Goal: Information Seeking & Learning: Learn about a topic

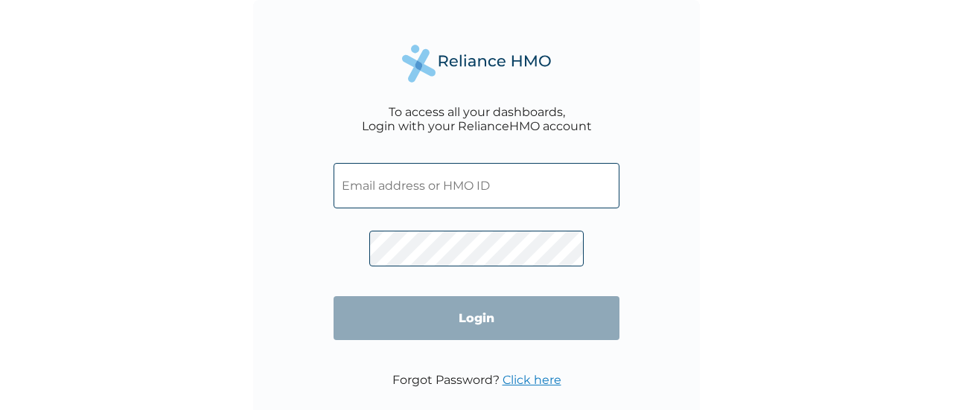
click at [381, 190] on input "text" at bounding box center [476, 185] width 286 height 45
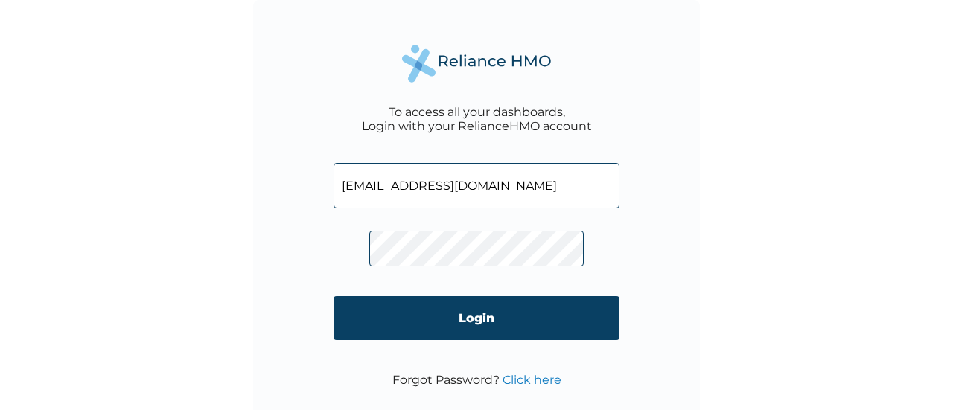
type input "ops1@lanigroup.com"
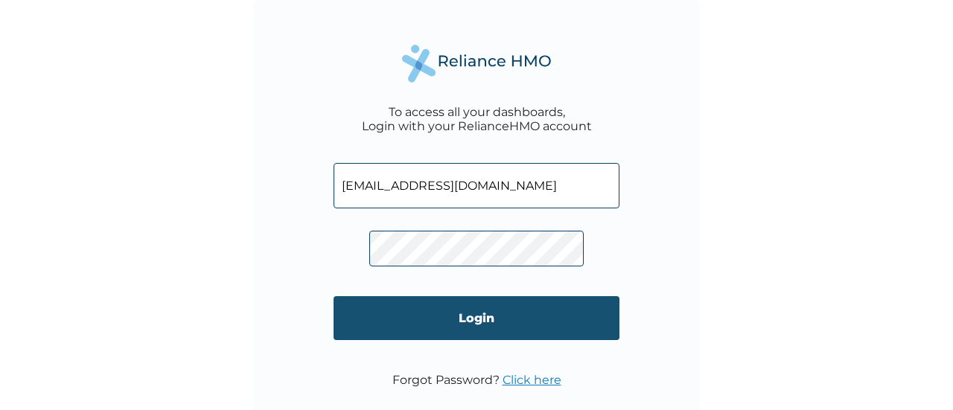
click at [466, 296] on input "Login" at bounding box center [476, 318] width 286 height 44
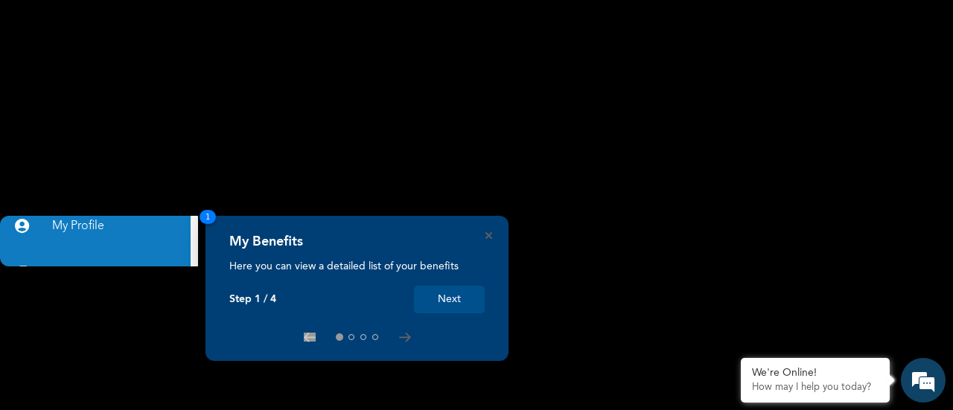
click at [445, 296] on button "Next" at bounding box center [449, 300] width 71 height 28
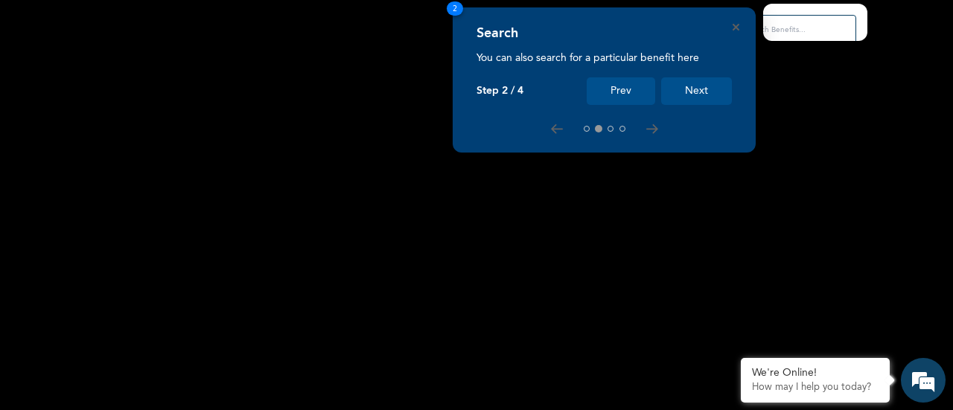
click at [681, 91] on button "Next" at bounding box center [696, 91] width 71 height 28
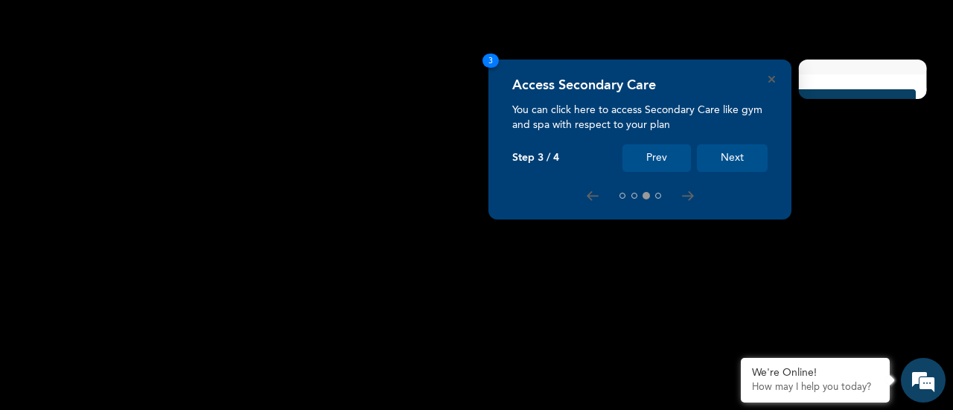
click at [741, 153] on button "Next" at bounding box center [732, 158] width 71 height 28
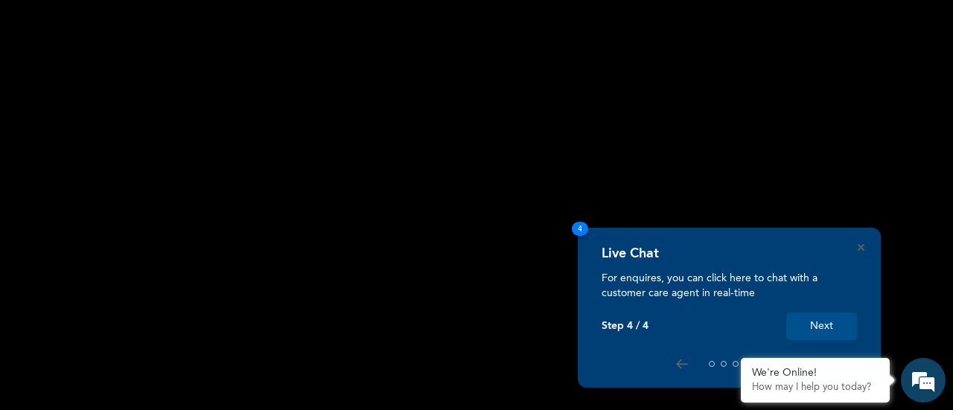
click at [835, 323] on button "Next" at bounding box center [821, 327] width 71 height 28
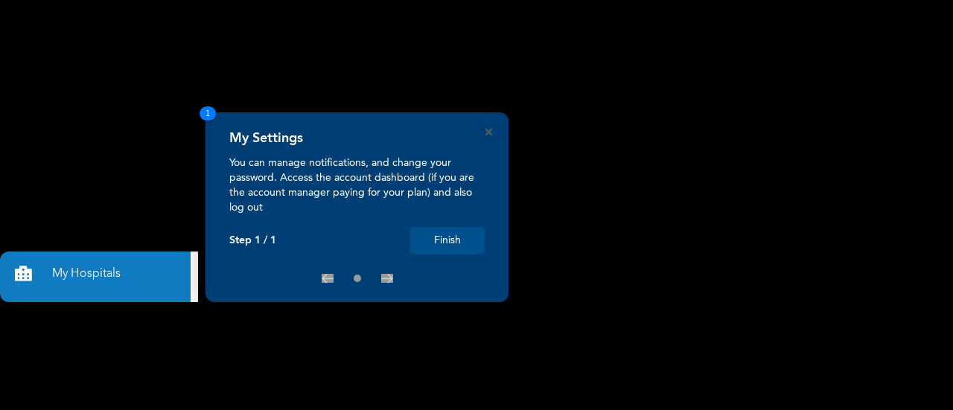
click at [436, 234] on button "Finish" at bounding box center [447, 241] width 74 height 28
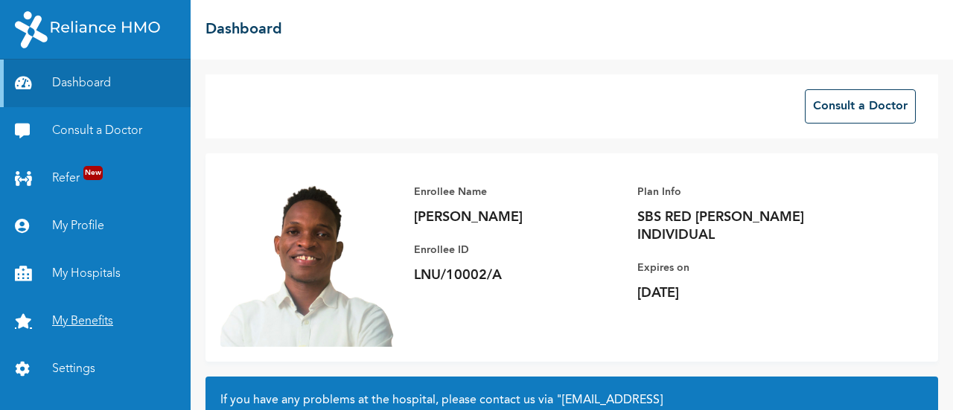
click at [82, 298] on link "My Benefits" at bounding box center [95, 322] width 191 height 48
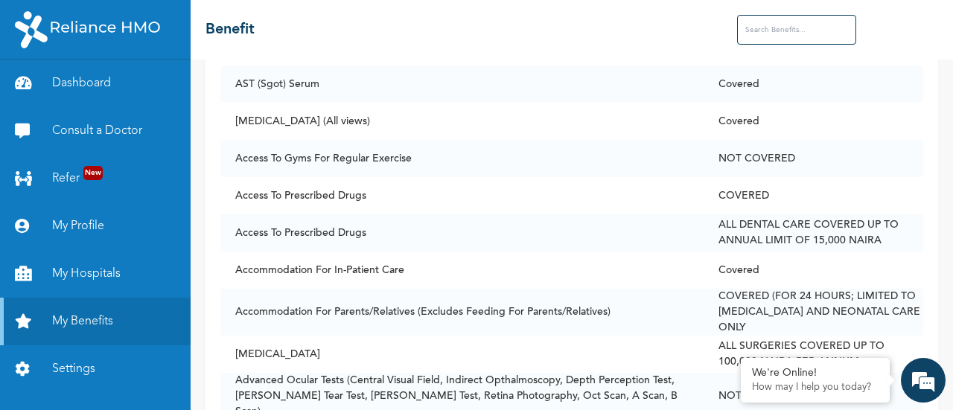
scroll to position [214, 0]
drag, startPoint x: 813, startPoint y: 5, endPoint x: 435, endPoint y: 29, distance: 378.2
click at [435, 29] on div "☰ Benefit" at bounding box center [572, 30] width 762 height 60
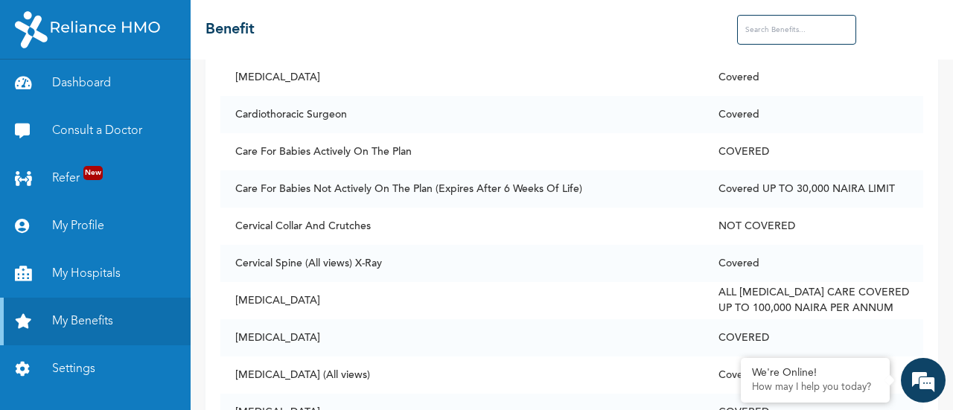
scroll to position [1620, 0]
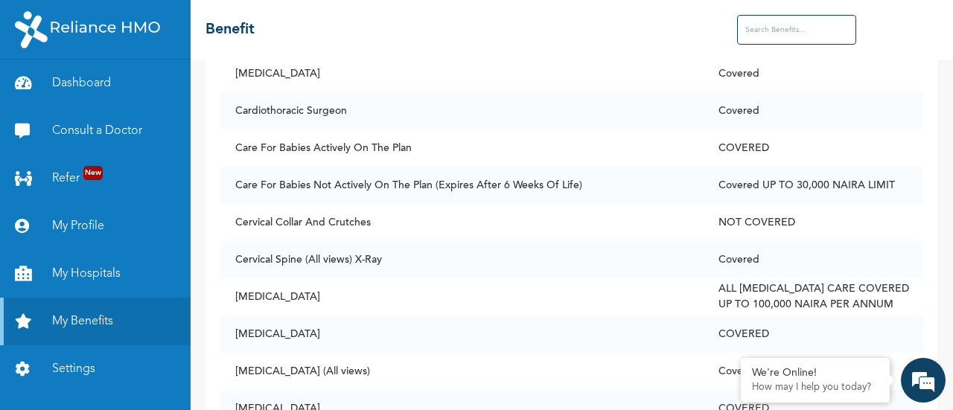
drag, startPoint x: 222, startPoint y: 193, endPoint x: 786, endPoint y: 191, distance: 564.3
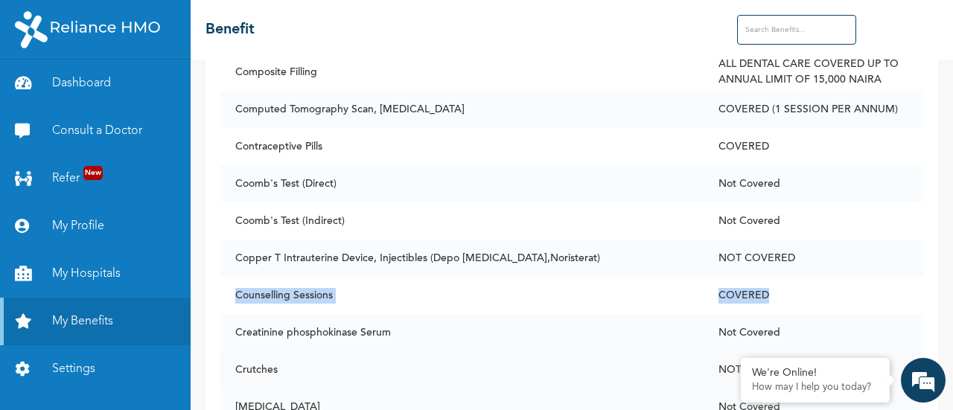
scroll to position [2143, 0]
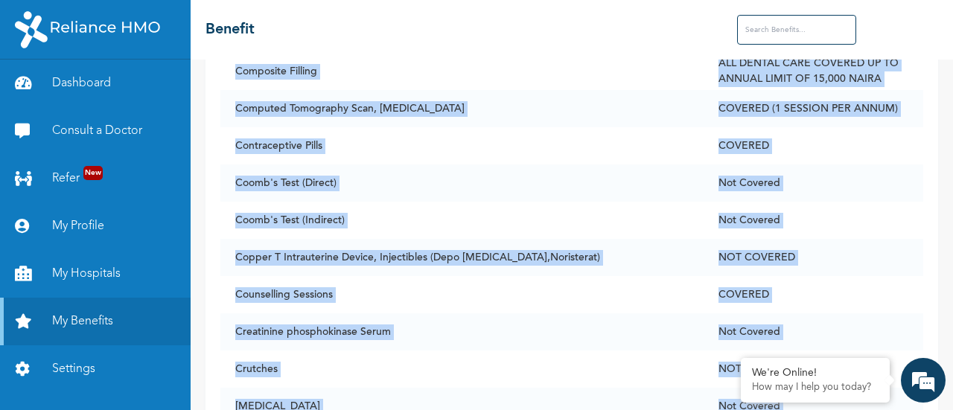
drag, startPoint x: 210, startPoint y: 148, endPoint x: 700, endPoint y: 138, distance: 490.7
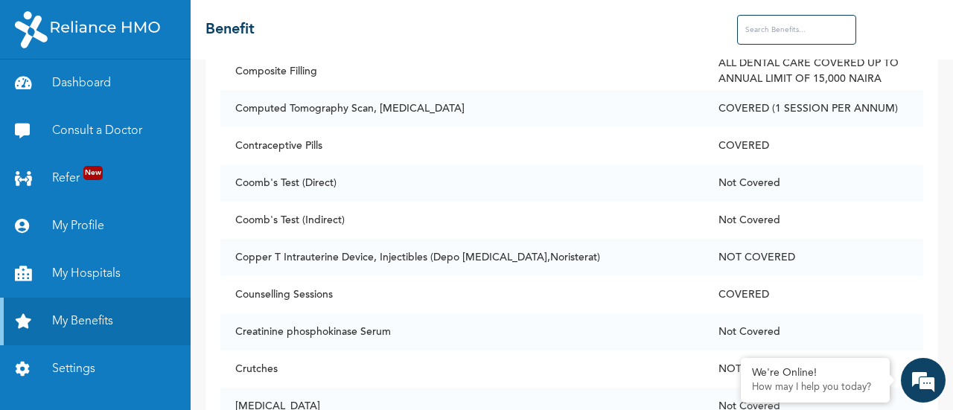
drag, startPoint x: 220, startPoint y: 142, endPoint x: 794, endPoint y: 150, distance: 573.3
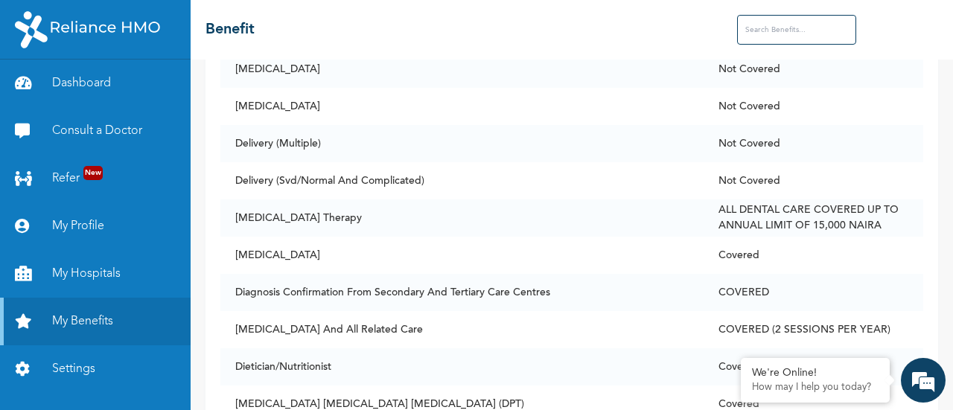
scroll to position [2481, 0]
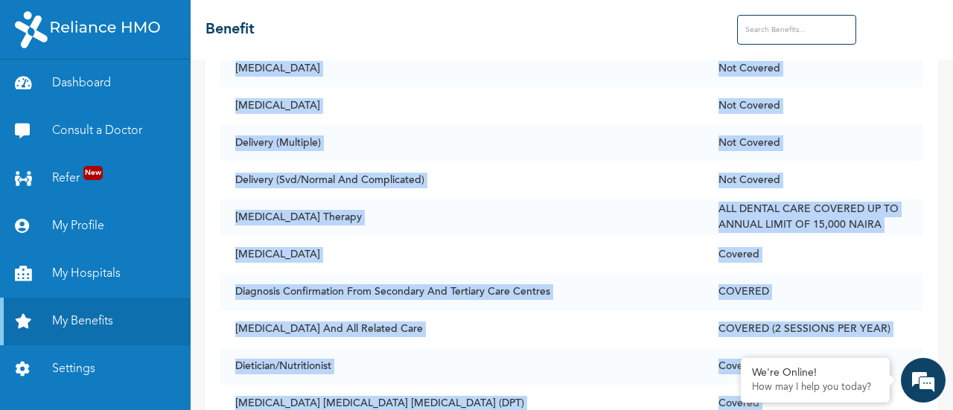
drag, startPoint x: 210, startPoint y: 142, endPoint x: 478, endPoint y: 138, distance: 268.0
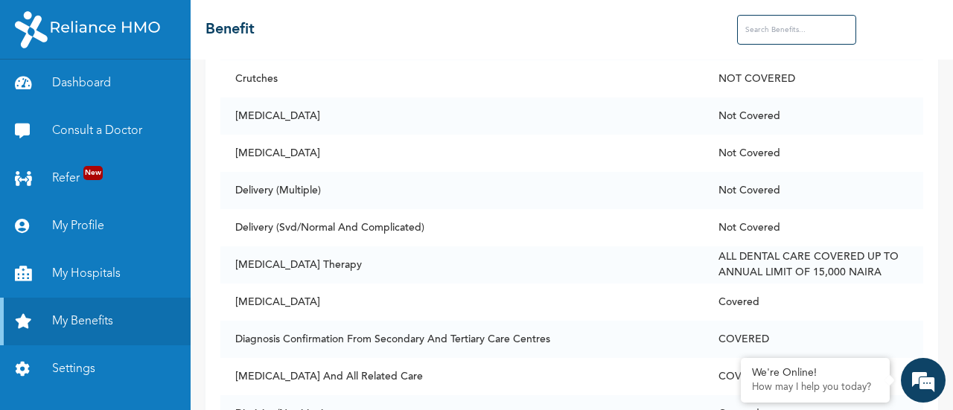
scroll to position [2432, 0]
drag, startPoint x: 220, startPoint y: 188, endPoint x: 782, endPoint y: 191, distance: 561.3
copy tr "Family Physician Covered"
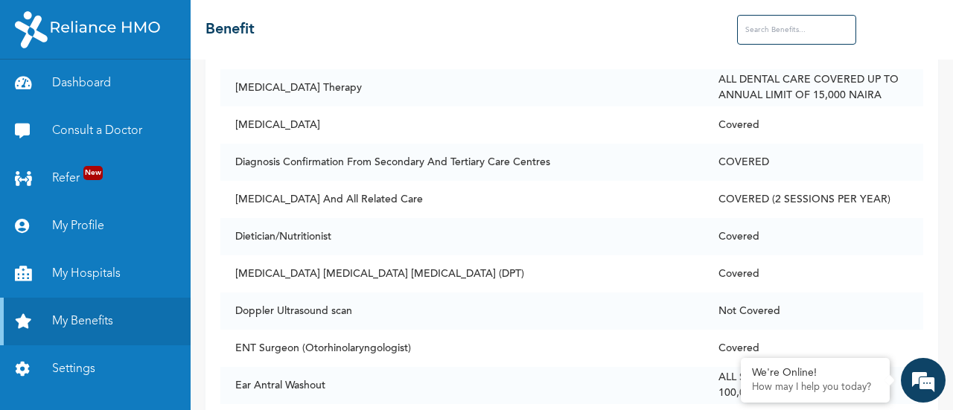
scroll to position [2634, 0]
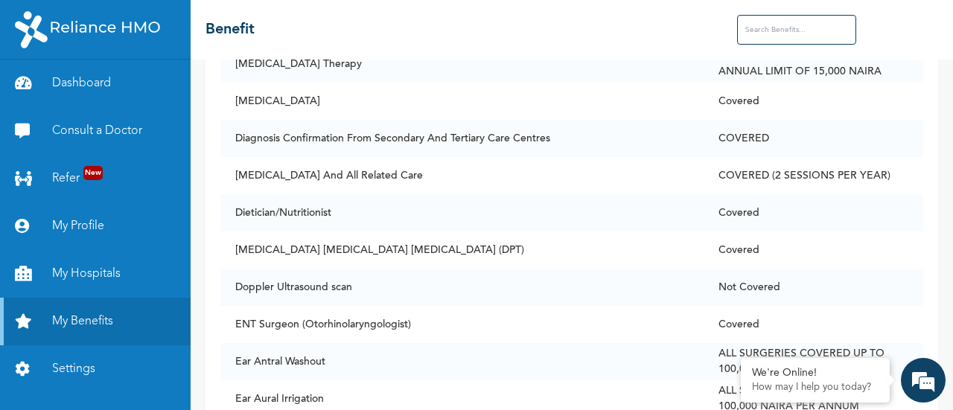
drag, startPoint x: 490, startPoint y: 275, endPoint x: 382, endPoint y: 205, distance: 128.6
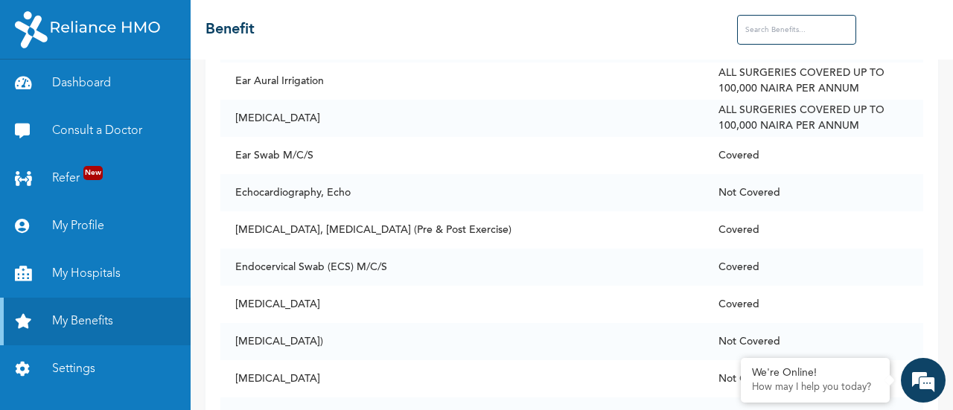
scroll to position [2953, 0]
drag, startPoint x: 208, startPoint y: 116, endPoint x: 189, endPoint y: 115, distance: 19.4
click at [189, 115] on div "Dashboard Consult a Doctor Refer New My Profile My Hospitals My Benefits Settin…" at bounding box center [476, 205] width 953 height 410
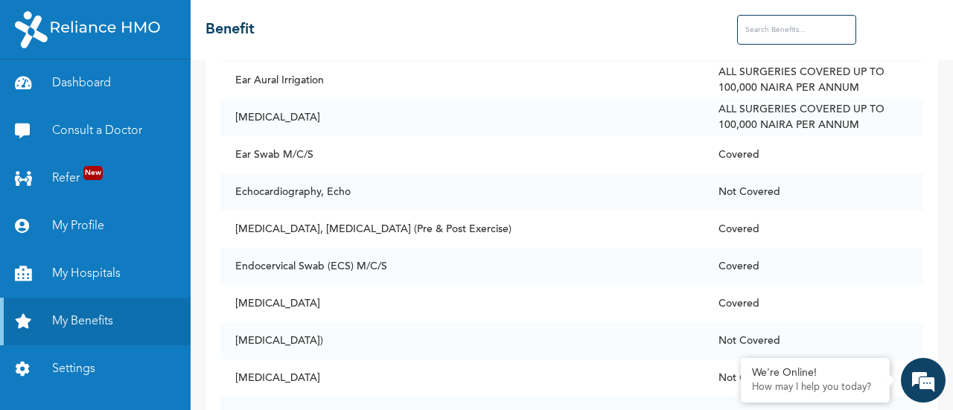
drag, startPoint x: 214, startPoint y: 115, endPoint x: 788, endPoint y: 109, distance: 573.2
copy tr "[MEDICAL_DATA] COVERED"
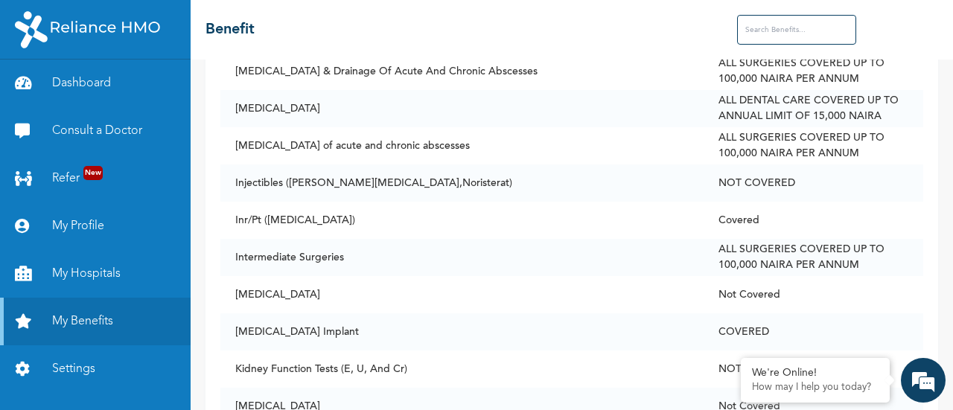
scroll to position [5268, 0]
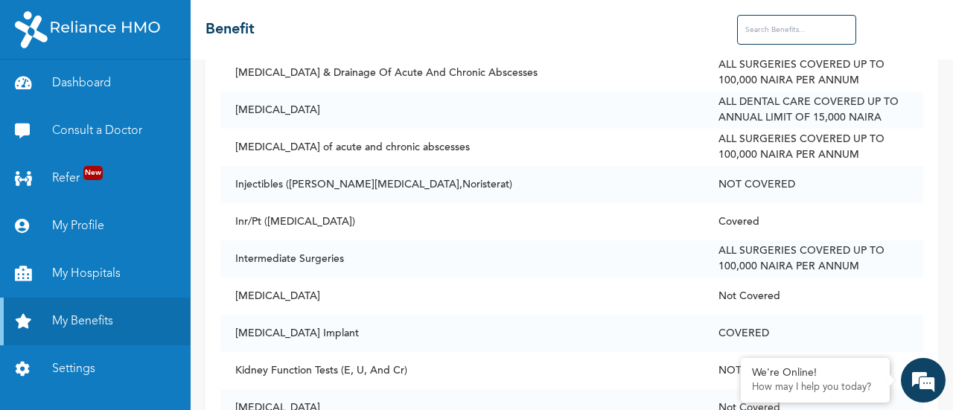
drag, startPoint x: 219, startPoint y: 143, endPoint x: 832, endPoint y: 147, distance: 612.7
copy tr "Number Of Sessions Covered 7 SESSIONS PER ANNUM"
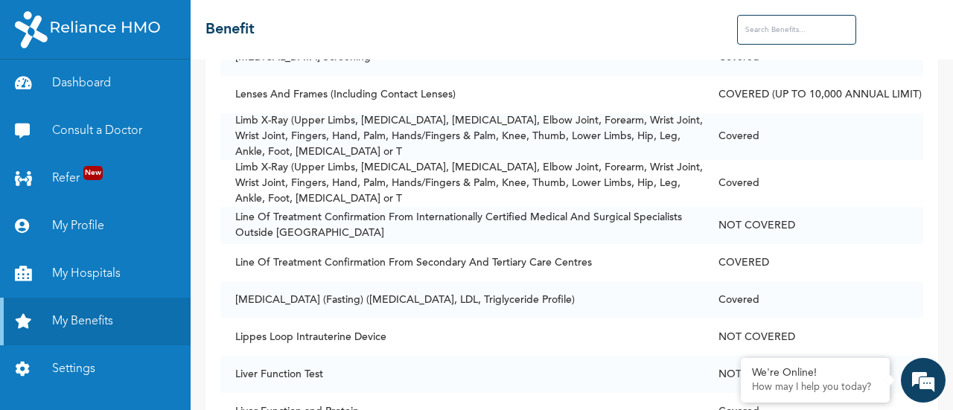
scroll to position [5692, 0]
drag, startPoint x: 216, startPoint y: 169, endPoint x: 784, endPoint y: 176, distance: 568.0
copy tr "Pain Therapy COVERED"
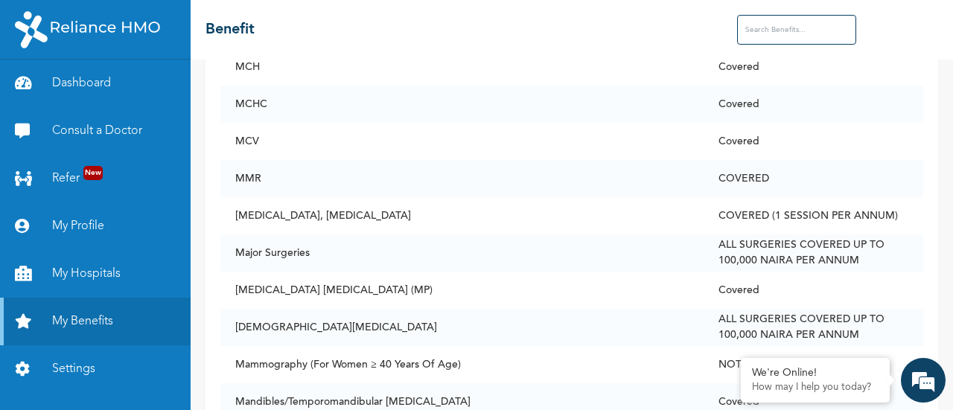
scroll to position [6221, 0]
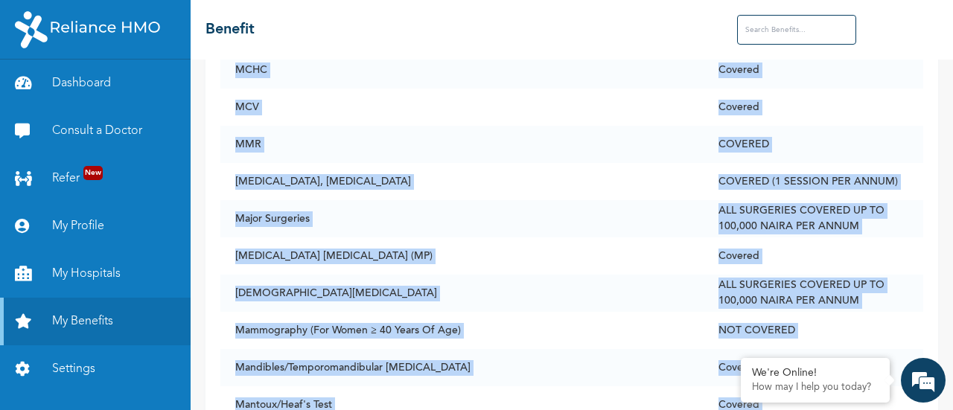
drag, startPoint x: 211, startPoint y: 144, endPoint x: 721, endPoint y: 160, distance: 510.2
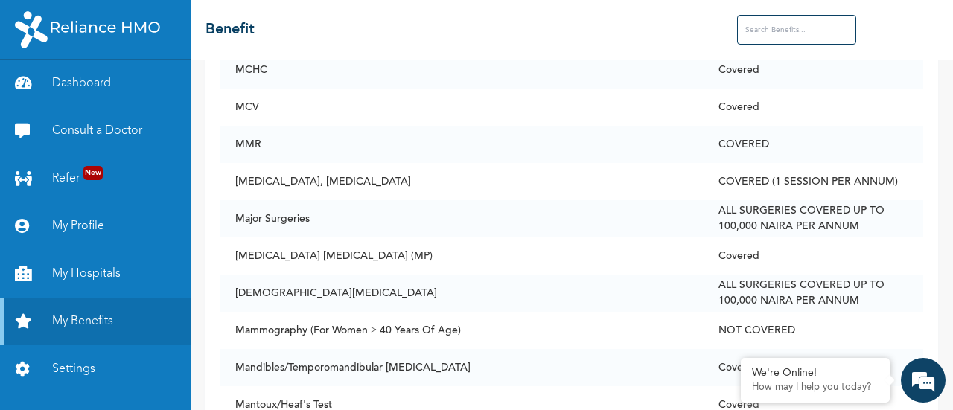
drag, startPoint x: 218, startPoint y: 140, endPoint x: 794, endPoint y: 138, distance: 576.2
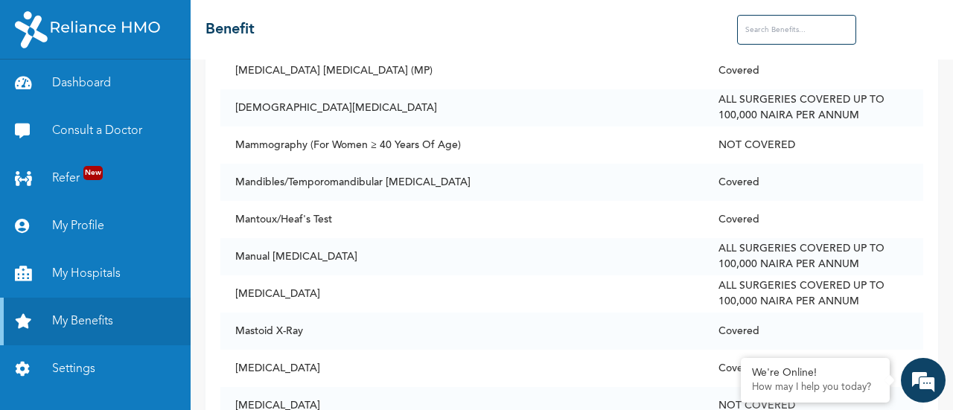
scroll to position [6414, 0]
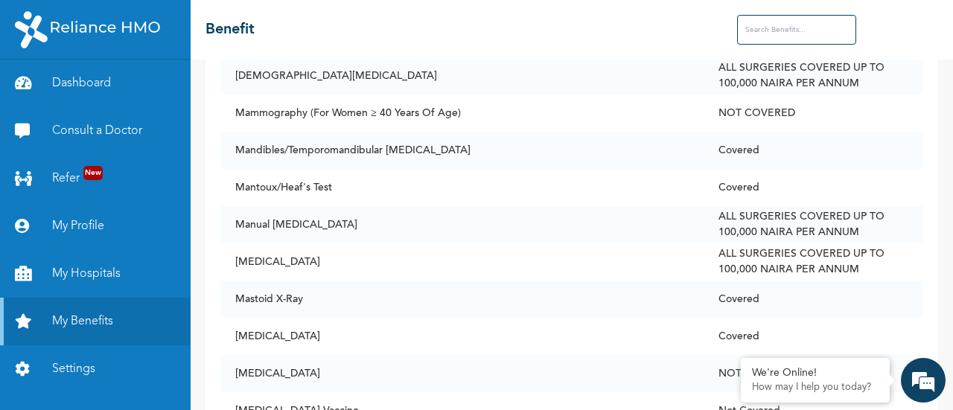
scroll to position [6439, 0]
click at [199, 126] on div "Access Secondary Care Benefit Status 24 Hour Creatinine Clearance Covered ALT (…" at bounding box center [572, 235] width 762 height 351
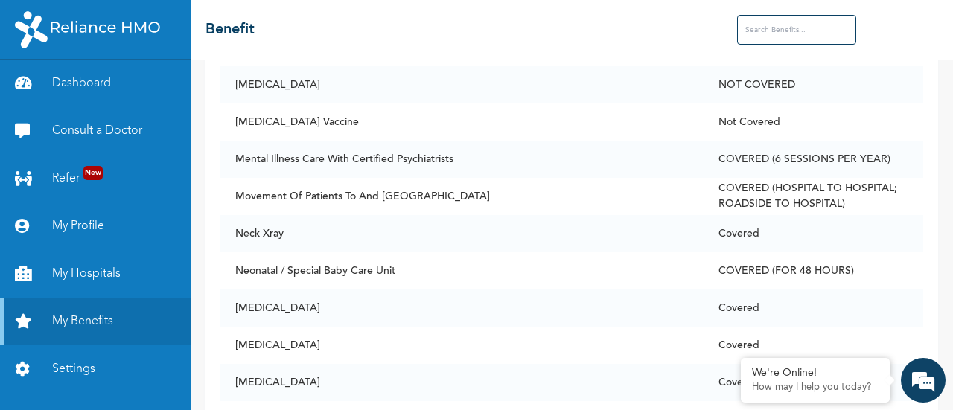
scroll to position [6711, 0]
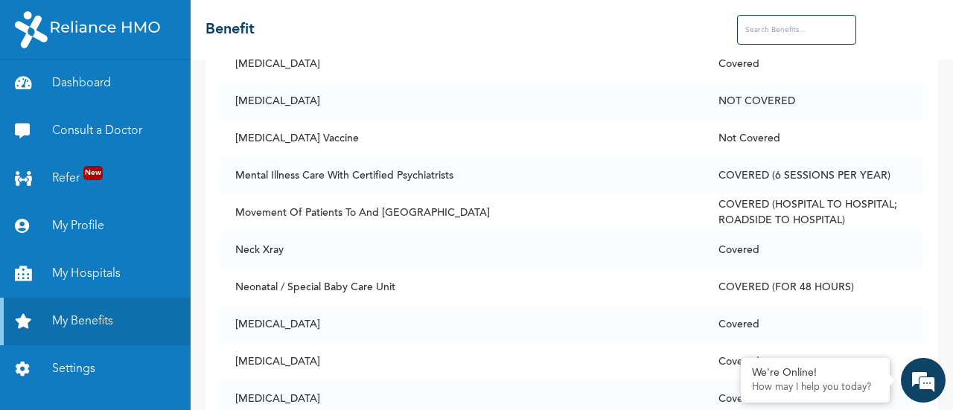
drag, startPoint x: 214, startPoint y: 182, endPoint x: 776, endPoint y: 188, distance: 562.8
copy tr "Semen M/C/S Covered"
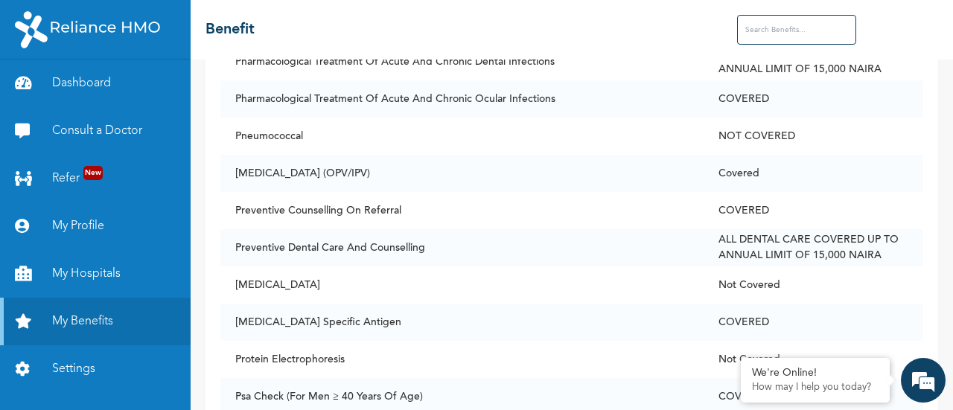
scroll to position [8052, 0]
drag, startPoint x: 218, startPoint y: 93, endPoint x: 805, endPoint y: 102, distance: 586.7
copy tr "[MEDICAL_DATA] M/C/S Covered"
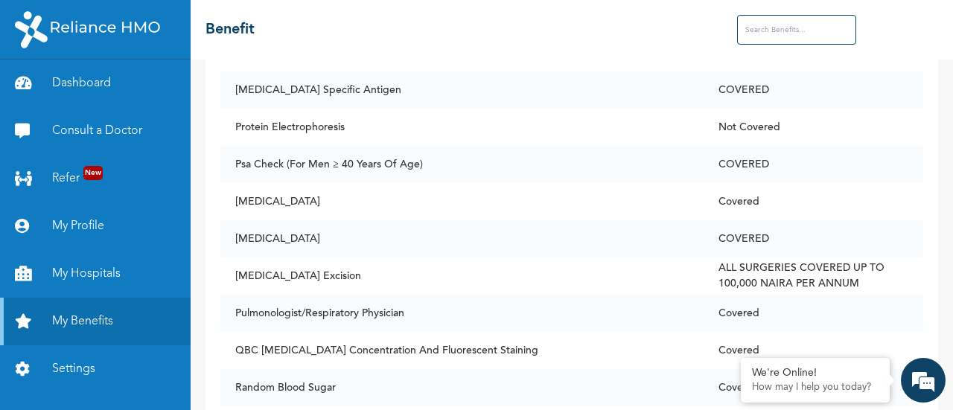
scroll to position [8286, 0]
drag, startPoint x: 217, startPoint y: 197, endPoint x: 783, endPoint y: 200, distance: 566.5
copy tr "Urine M/C/S Covered"
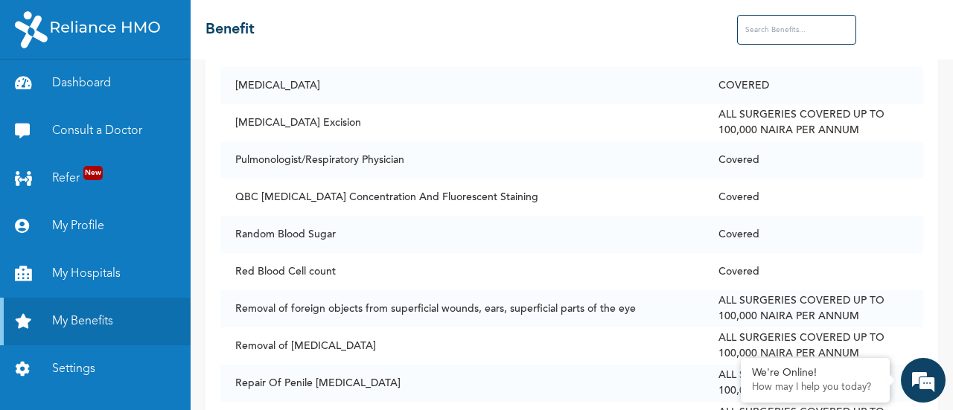
scroll to position [8439, 0]
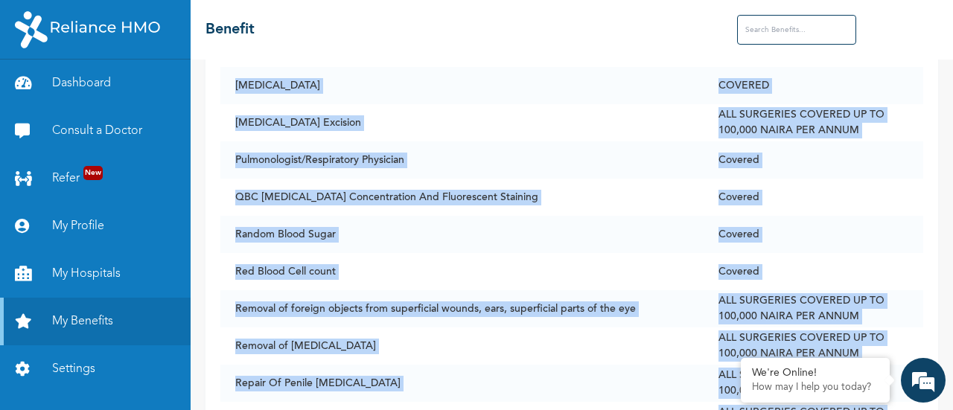
drag, startPoint x: 210, startPoint y: 184, endPoint x: 302, endPoint y: 168, distance: 93.6
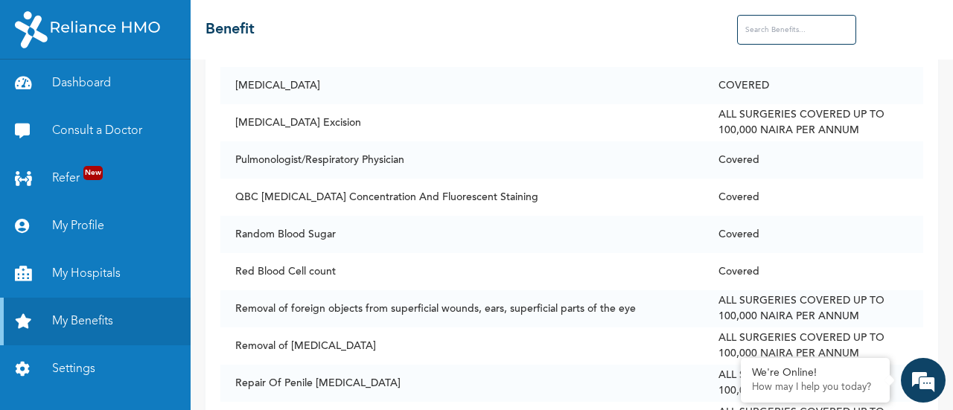
drag, startPoint x: 215, startPoint y: 185, endPoint x: 784, endPoint y: 185, distance: 568.7
copy tr "Vitamin A Covered"
